Goal: Transaction & Acquisition: Purchase product/service

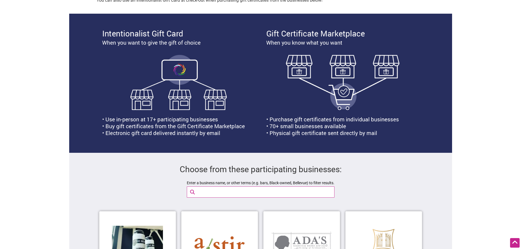
scroll to position [246, 0]
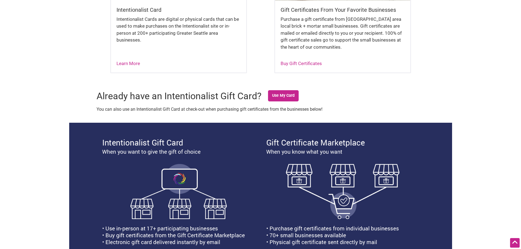
click at [103, 63] on div "Intentionalist Card Intentionalist Cards are digital or physical cards that can…" at bounding box center [260, 2] width 383 height 166
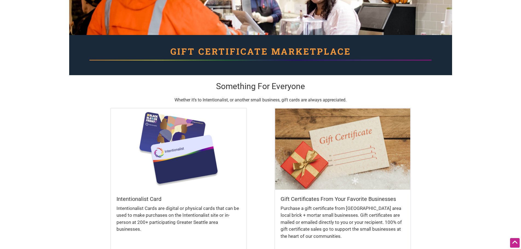
scroll to position [0, 0]
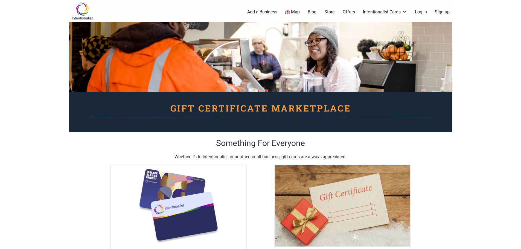
click at [88, 20] on div "Intentionalist Spend like it matters" at bounding box center [93, 11] width 48 height 22
click at [88, 9] on img at bounding box center [82, 11] width 26 height 18
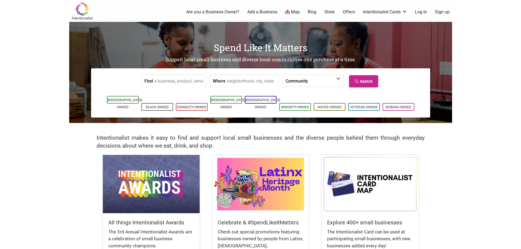
click at [282, 179] on img at bounding box center [260, 184] width 97 height 58
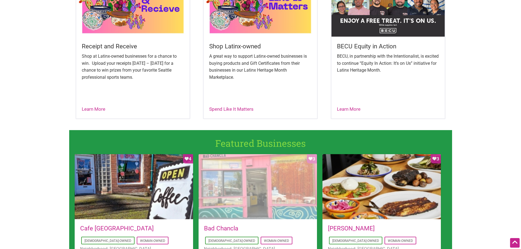
scroll to position [164, 0]
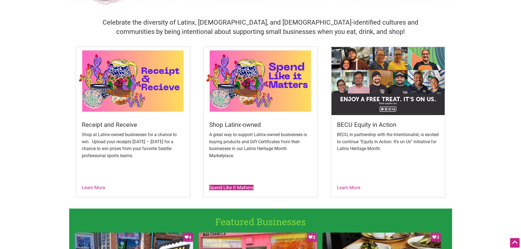
click at [232, 188] on link "Spend Like It Matters" at bounding box center [231, 187] width 44 height 5
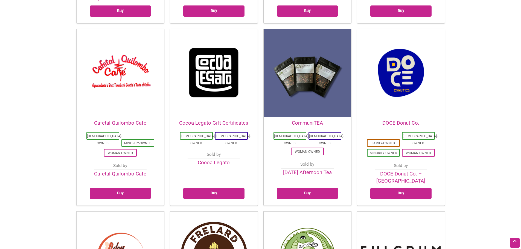
scroll to position [219, 0]
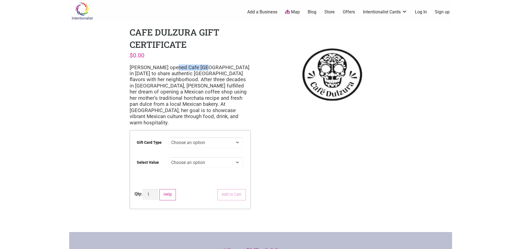
drag, startPoint x: 171, startPoint y: 68, endPoint x: 199, endPoint y: 68, distance: 27.6
click at [199, 68] on p "[PERSON_NAME] opened Cafe [GEOGRAPHIC_DATA] in [DATE] to share authentic [GEOGR…" at bounding box center [190, 95] width 121 height 61
copy p "Cafe [GEOGRAPHIC_DATA]"
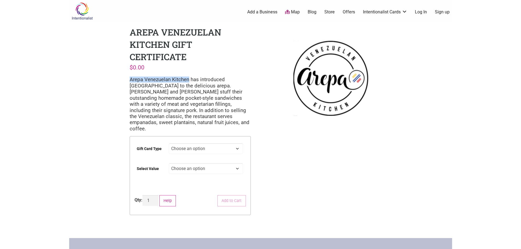
drag, startPoint x: 130, startPoint y: 80, endPoint x: 188, endPoint y: 81, distance: 58.3
click at [189, 81] on p "Arepa Venezuelan Kitchen has introduced Seattle to the delicious arepa. Ulises …" at bounding box center [190, 104] width 121 height 55
copy p "Arepa Venezuelan Kitchen"
click at [186, 147] on select "Choose an option Digital Physical" at bounding box center [206, 148] width 74 height 11
click at [169, 143] on select "Choose an option Digital Physical" at bounding box center [206, 148] width 74 height 11
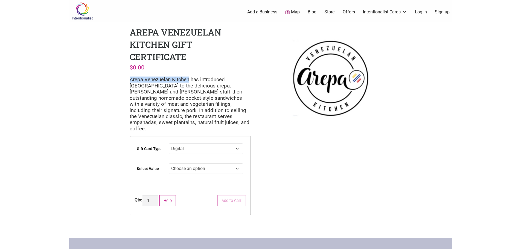
select select "Digital"
click at [186, 163] on select "Choose an option $25 $50 $100 $200 $500" at bounding box center [206, 168] width 74 height 11
select select "$25"
click at [169, 163] on select "Choose an option $25 $50 $100 $200 $500" at bounding box center [206, 168] width 74 height 11
select select "Digital"
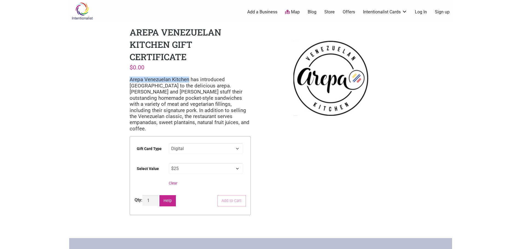
select select "$25"
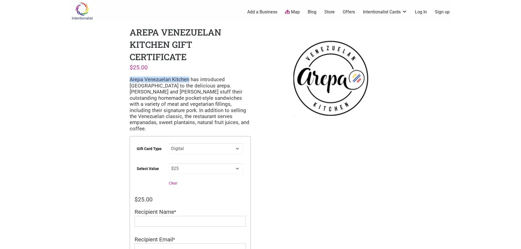
scroll to position [27, 0]
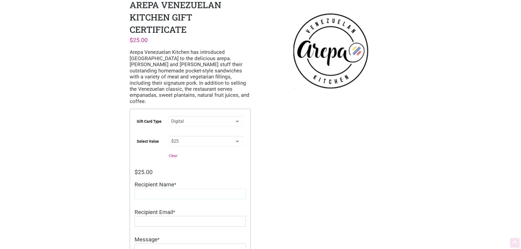
click at [178, 191] on input "Recipient Name" at bounding box center [190, 194] width 111 height 11
type input "Tristinn"
click at [170, 219] on input "Recipient Email" at bounding box center [190, 221] width 111 height 11
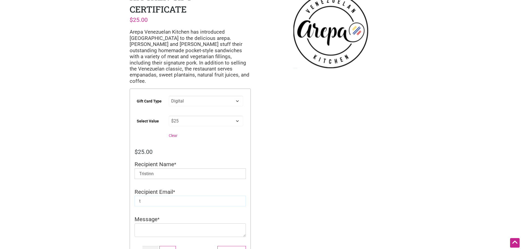
scroll to position [48, 0]
type input "[EMAIL_ADDRESS][DOMAIN_NAME]"
click at [174, 224] on textarea "Message" at bounding box center [190, 230] width 111 height 14
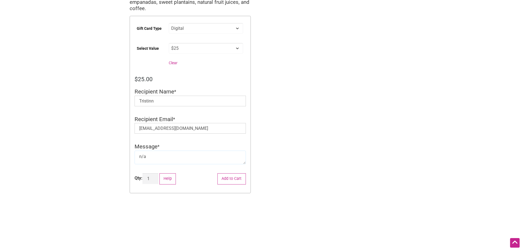
scroll to position [130, 0]
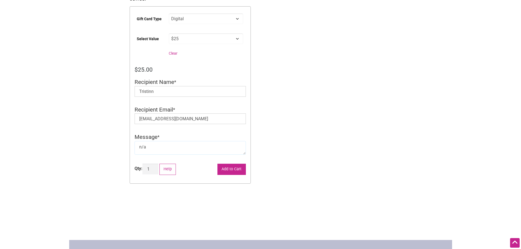
type textarea "n/a"
click at [229, 166] on button "Add to Cart" at bounding box center [231, 169] width 28 height 11
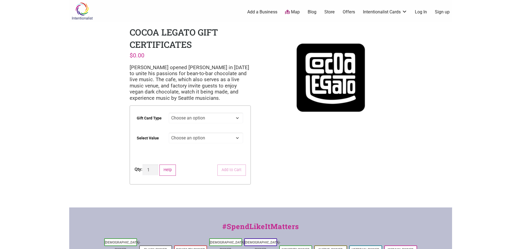
drag, startPoint x: 188, startPoint y: 119, endPoint x: 188, endPoint y: 122, distance: 3.0
click at [188, 119] on select "Choose an option Physical" at bounding box center [206, 118] width 74 height 11
select select "Physical"
click at [169, 113] on select "Choose an option Physical" at bounding box center [206, 118] width 74 height 11
drag, startPoint x: 190, startPoint y: 136, endPoint x: 190, endPoint y: 141, distance: 5.2
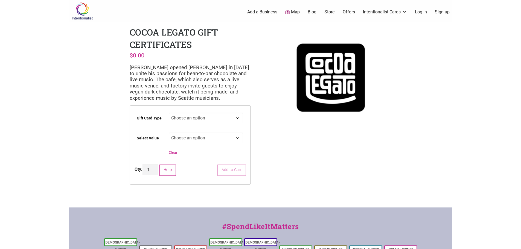
click at [190, 136] on select "Choose an option $25 $50 $100 $200 $500" at bounding box center [206, 138] width 74 height 11
click at [169, 133] on select "Choose an option $25 $50 $100 $200 $500" at bounding box center [206, 138] width 74 height 11
select select "$25"
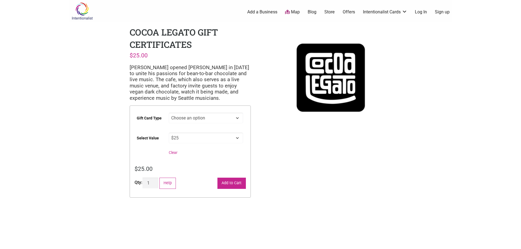
click at [223, 187] on button "Add to Cart" at bounding box center [231, 183] width 28 height 11
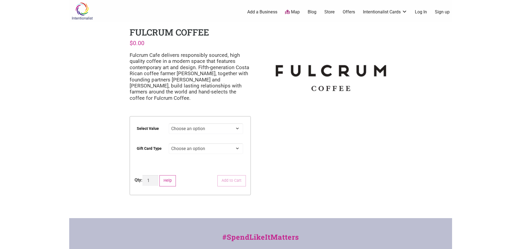
click at [218, 123] on select "Choose an option $25 $50 $100 $200 $500" at bounding box center [206, 128] width 74 height 11
click at [169, 123] on select "Choose an option $25 $50 $100 $200 $500" at bounding box center [206, 128] width 74 height 11
select select "$50"
click at [194, 145] on select "Choose an option Digital Physical" at bounding box center [206, 148] width 74 height 11
select select "Digital"
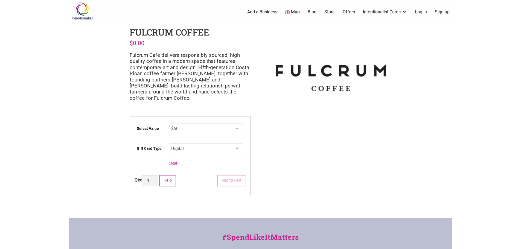
click at [169, 143] on select "Choose an option Digital Physical" at bounding box center [206, 148] width 74 height 11
select select "$50"
select select "Digital"
type input "[EMAIL_ADDRESS][DOMAIN_NAME]"
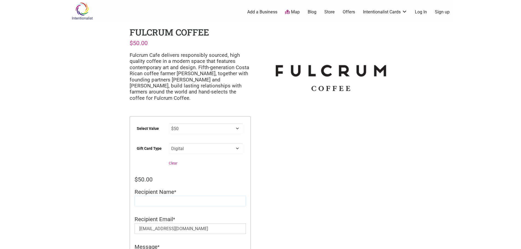
click at [162, 198] on input "Recipient Name" at bounding box center [190, 201] width 111 height 11
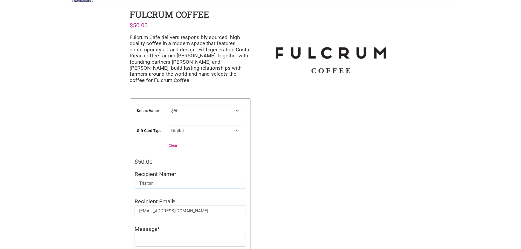
scroll to position [27, 0]
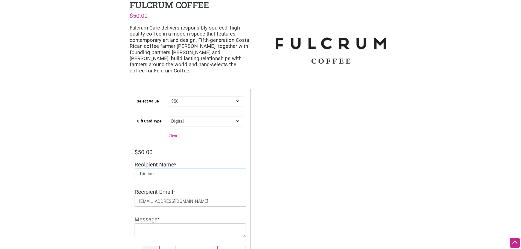
type input "Tristinn"
click at [162, 223] on textarea "Message" at bounding box center [190, 230] width 111 height 14
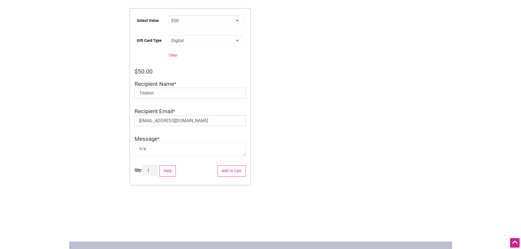
scroll to position [109, 0]
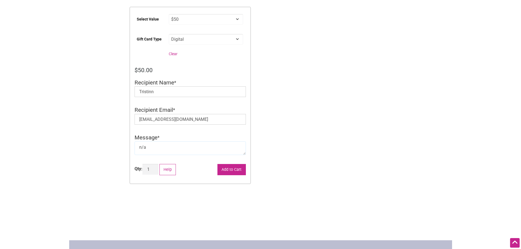
type textarea "n/a"
click at [236, 165] on button "Add to Cart" at bounding box center [231, 169] width 28 height 11
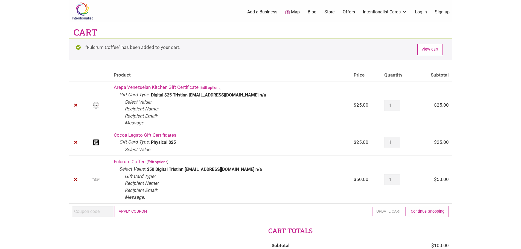
click at [62, 77] on body "× Menu 3 Add a Business Map Blog Store Offers Intentionalist Cards Buy Black Ca…" at bounding box center [260, 124] width 521 height 249
click at [174, 216] on td "Coupon: Apply coupon Update cart Continue Shopping" at bounding box center [260, 211] width 383 height 16
click at [92, 215] on input "Coupon:" at bounding box center [92, 211] width 41 height 11
type input "2025JUNTOS"
click at [124, 211] on button "Apply coupon" at bounding box center [133, 211] width 37 height 11
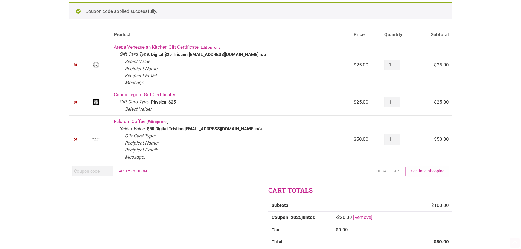
scroll to position [121, 0]
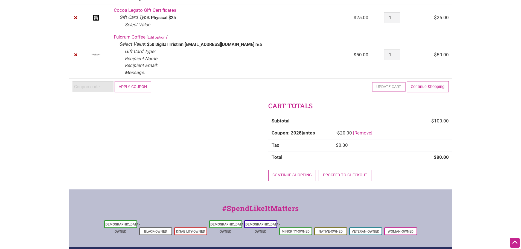
click at [86, 88] on input "Coupon:" at bounding box center [92, 86] width 41 height 11
paste input "TRIST10625"
type input "TRIST10625"
click at [129, 87] on button "Apply coupon" at bounding box center [133, 86] width 37 height 11
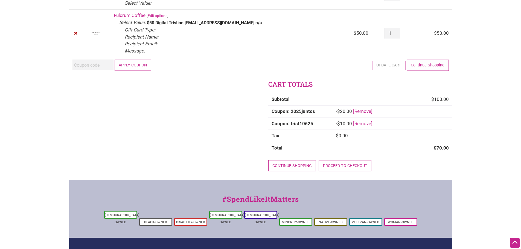
scroll to position [148, 0]
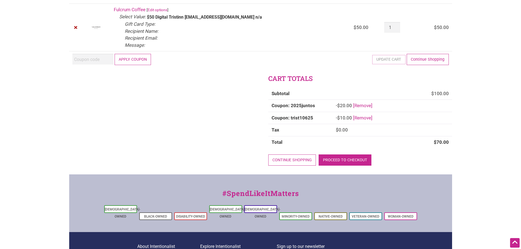
click at [340, 158] on link "Proceed to checkout" at bounding box center [345, 160] width 53 height 11
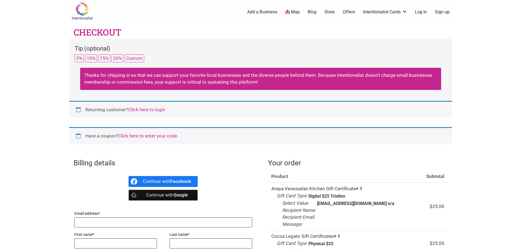
select select "WA"
click at [80, 60] on button "5%" at bounding box center [79, 58] width 9 height 8
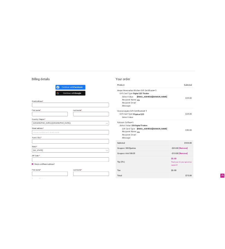
scroll to position [164, 0]
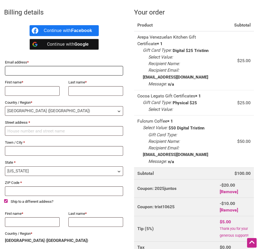
click at [15, 71] on input "Email address *" at bounding box center [64, 71] width 118 height 10
type input "TRISSYB"
type input "[EMAIL_ADDRESS][DOMAIN_NAME]"
click at [13, 46] on div "Continue with Facebook Continue with Google" at bounding box center [64, 37] width 120 height 30
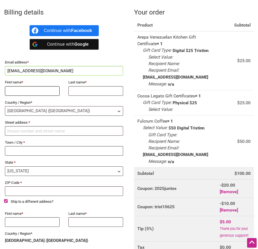
click at [27, 94] on input "First name *" at bounding box center [32, 91] width 55 height 10
type input "Tristinn"
type input "Williams"
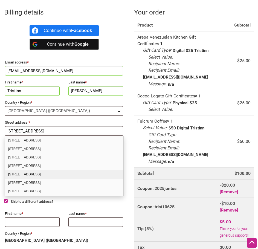
click at [135, 146] on td "Fulcrum Coffee × 1 Select Value: $50 Gift Card Type: Digital Recipient Name: Tr…" at bounding box center [175, 141] width 82 height 52
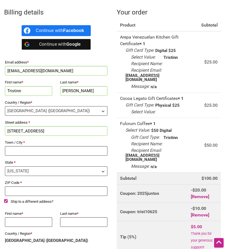
click at [36, 132] on input "13341 15th ave" at bounding box center [56, 131] width 103 height 10
type input "[STREET_ADDRESS] NE"
type input "Seattle"
type input "98125"
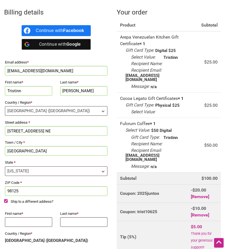
click at [118, 134] on td "Fulcrum Coffee × 1 Select Value: $50 Gift Card Type: Digital Recipient Name: Tr…" at bounding box center [152, 145] width 71 height 55
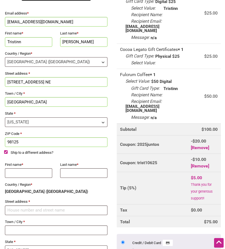
scroll to position [219, 0]
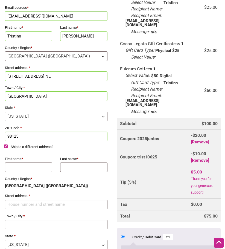
click at [6, 148] on label "Ship to a different address?" at bounding box center [56, 148] width 104 height 8
click at [6, 148] on input "Ship to a different address?" at bounding box center [6, 146] width 4 height 4
checkbox input "false"
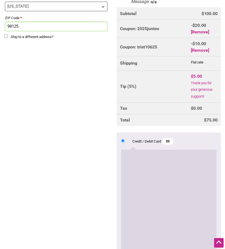
scroll to position [410, 0]
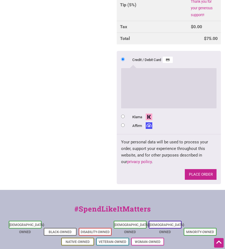
click at [205, 178] on button "Place order" at bounding box center [201, 174] width 32 height 10
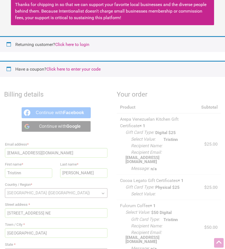
scroll to position [27, 0]
